Goal: Information Seeking & Learning: Learn about a topic

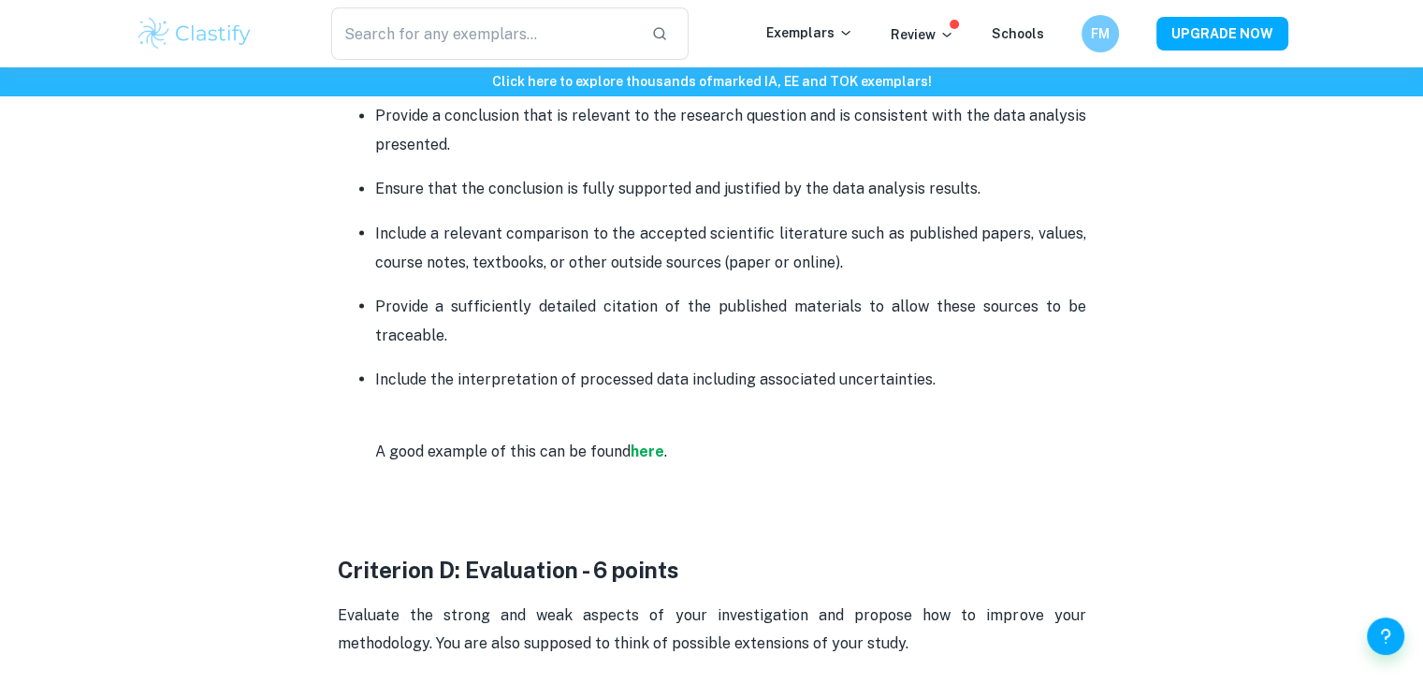
scroll to position [3322, 0]
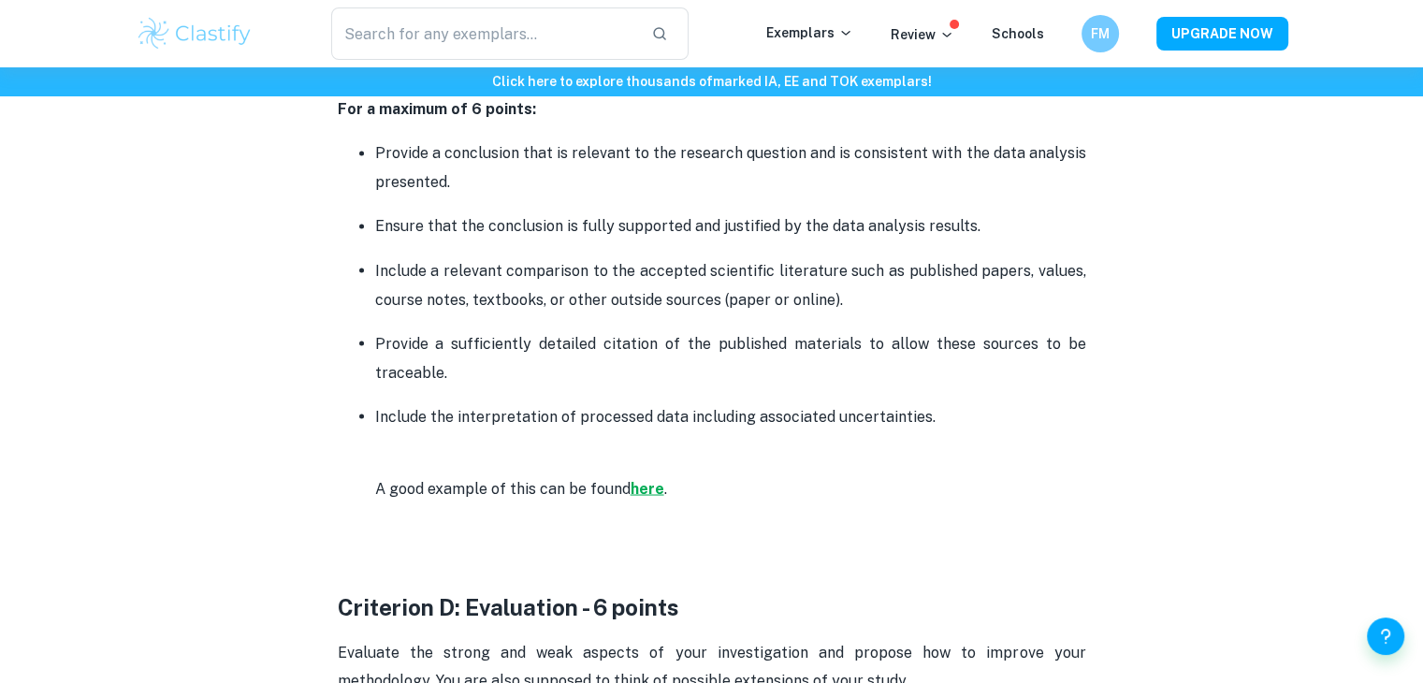
click at [651, 479] on strong "here" at bounding box center [648, 488] width 34 height 18
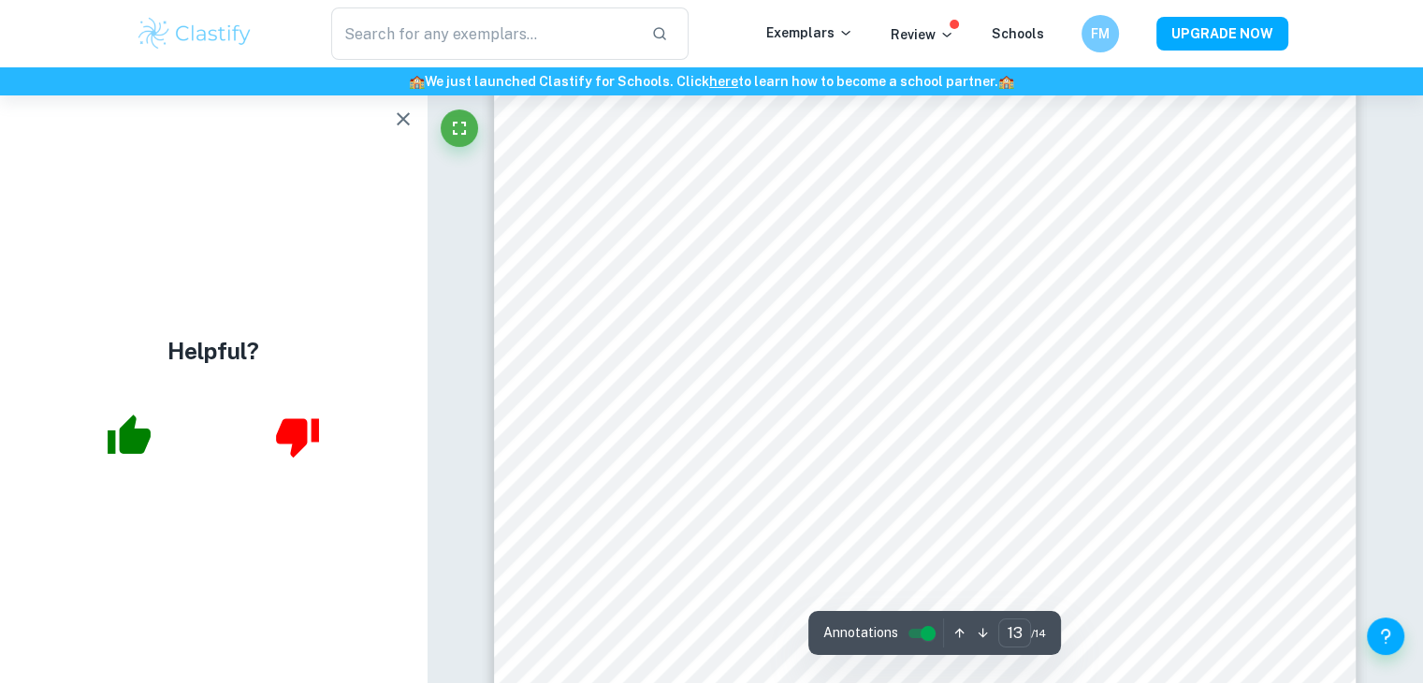
scroll to position [15697, 0]
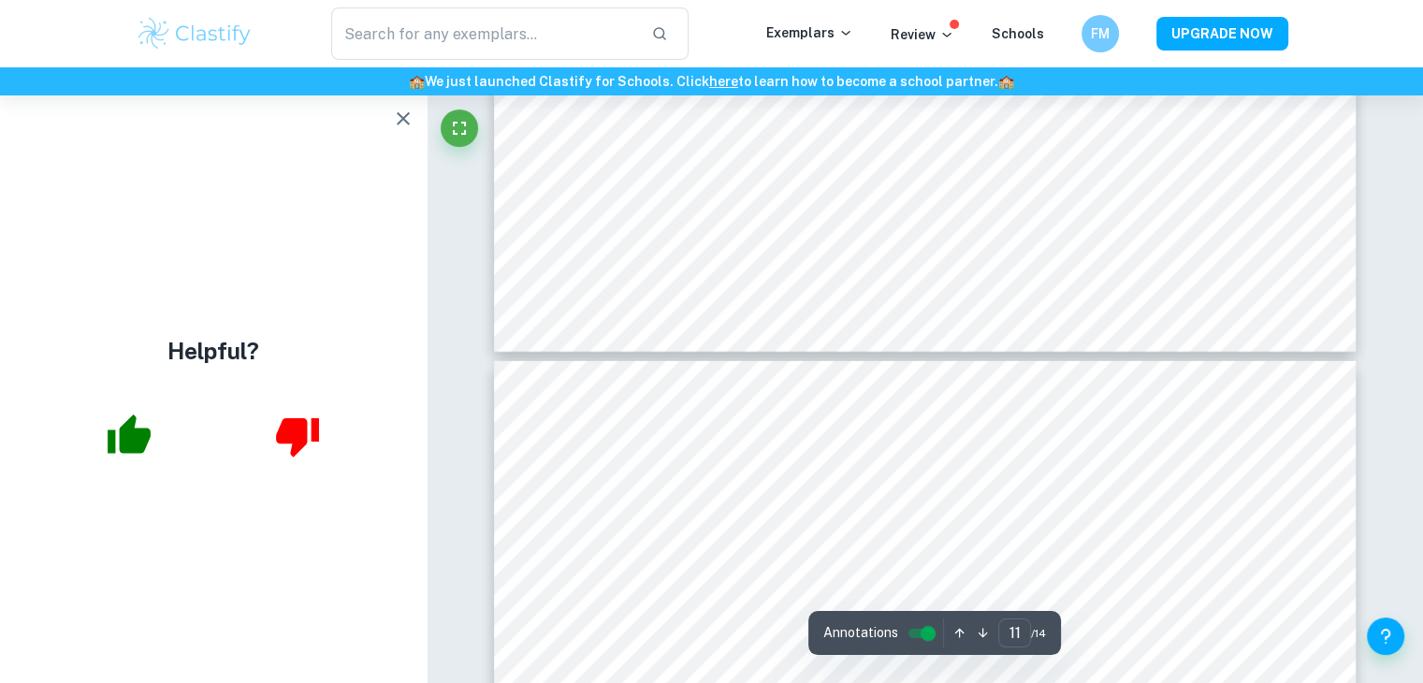
type input "10"
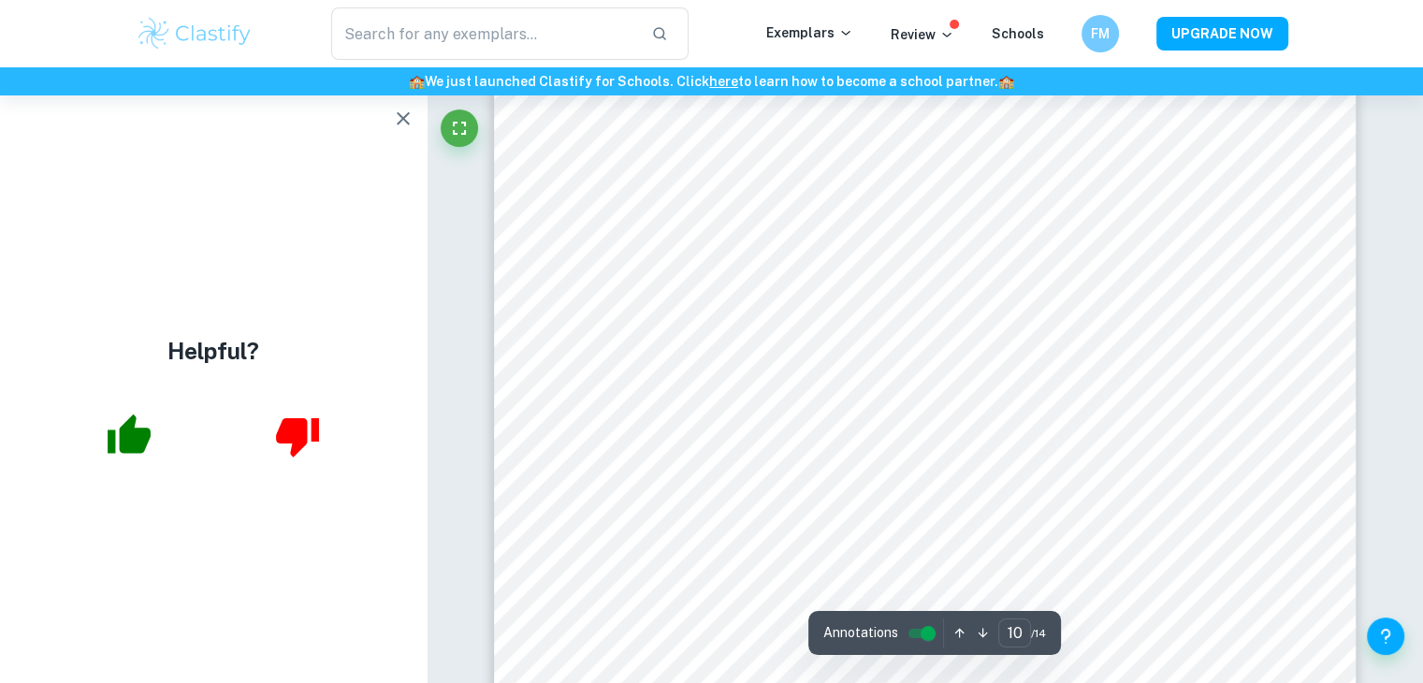
scroll to position [11697, 0]
